Goal: Task Accomplishment & Management: Use online tool/utility

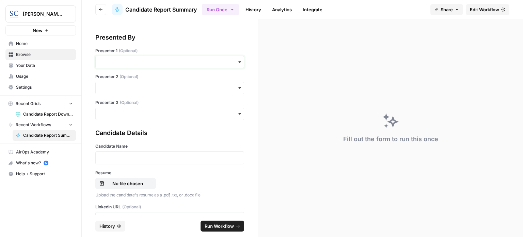
click at [119, 63] on input "Presenter 1 (Optional)" at bounding box center [170, 62] width 140 height 7
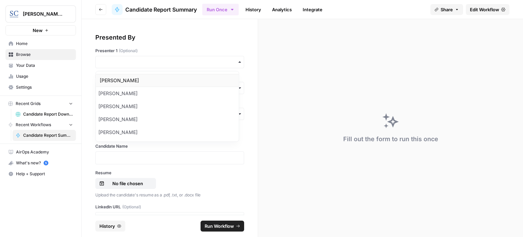
click at [116, 79] on div "[PERSON_NAME]" at bounding box center [167, 80] width 143 height 13
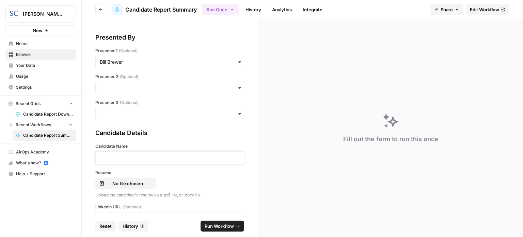
click at [135, 159] on p at bounding box center [170, 157] width 140 height 7
click at [139, 181] on p "No file chosen" at bounding box center [128, 183] width 44 height 7
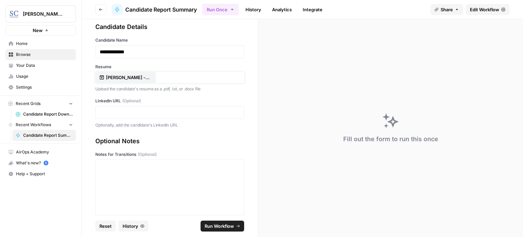
scroll to position [113, 0]
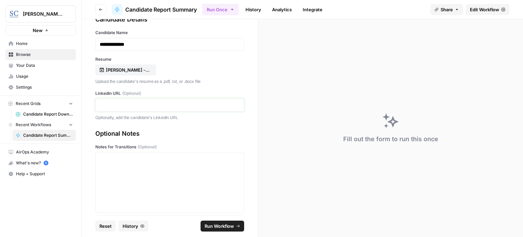
click at [192, 105] on p at bounding box center [170, 105] width 140 height 7
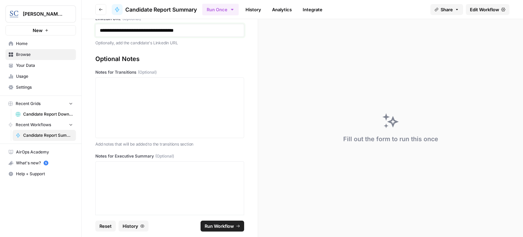
scroll to position [227, 0]
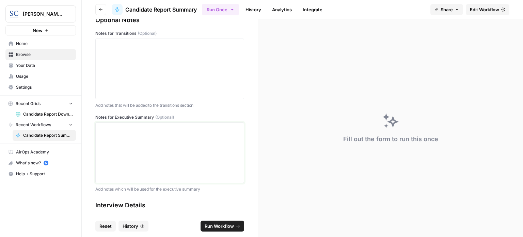
click at [150, 136] on div at bounding box center [170, 152] width 140 height 55
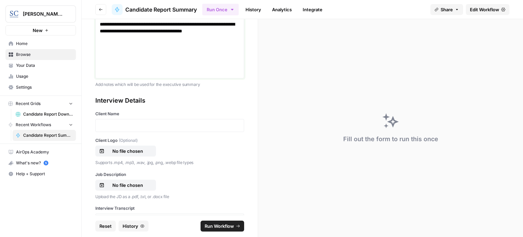
scroll to position [363, 0]
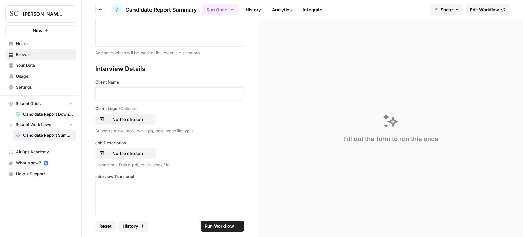
click at [146, 94] on p at bounding box center [170, 93] width 140 height 7
click at [140, 119] on p "No file chosen" at bounding box center [128, 119] width 44 height 7
click at [127, 150] on p "No file chosen" at bounding box center [128, 153] width 44 height 7
click at [143, 190] on p at bounding box center [170, 188] width 140 height 7
click at [168, 195] on div at bounding box center [170, 212] width 140 height 55
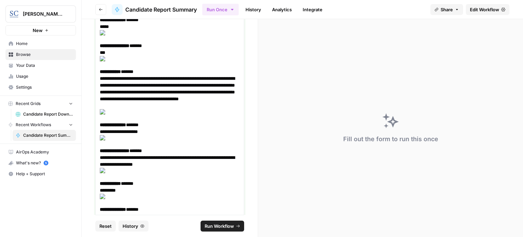
scroll to position [14019, 0]
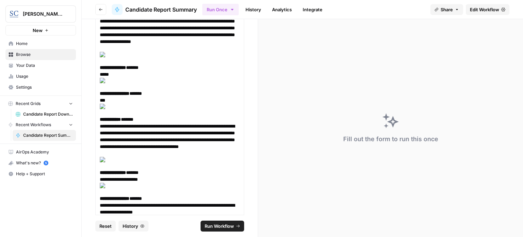
click at [207, 225] on span "Run Workflow" at bounding box center [219, 226] width 29 height 7
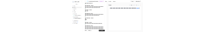
scroll to position [14246, 0]
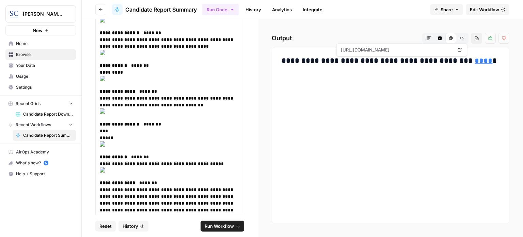
click at [475, 63] on link "****" at bounding box center [484, 60] width 18 height 7
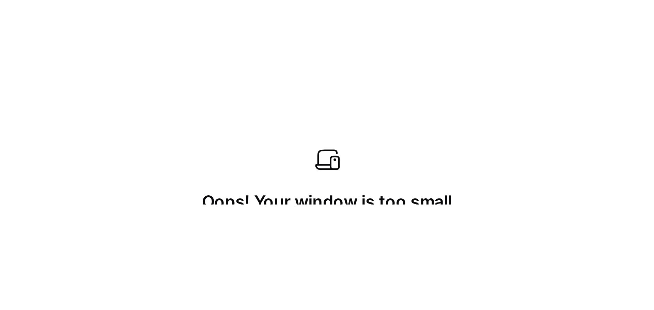
scroll to position [12440, 0]
